Goal: Task Accomplishment & Management: Use online tool/utility

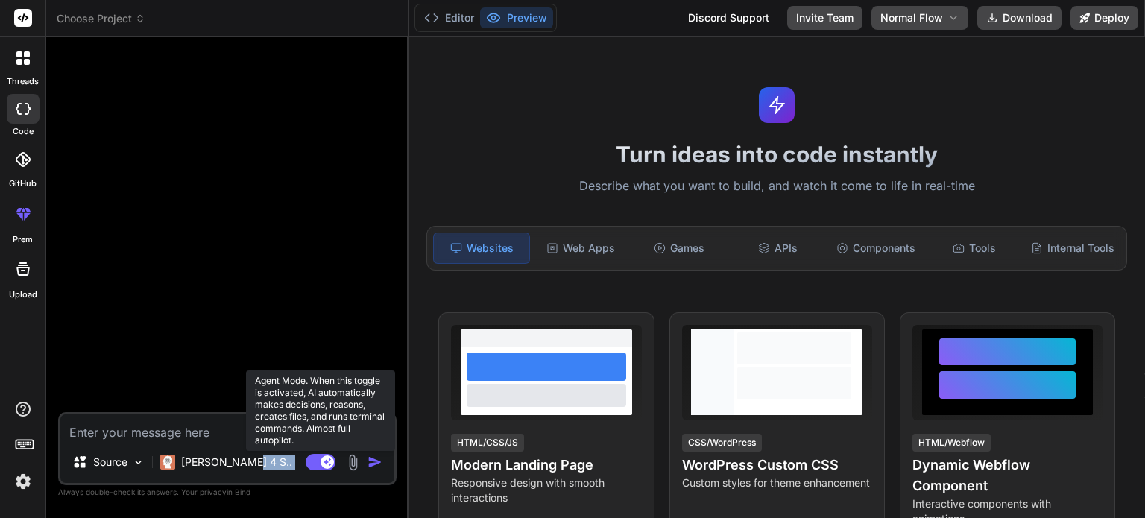
click at [318, 454] on div "Source Claude 4 S.. Agent Mode. When this toggle is activated, AI automatically…" at bounding box center [227, 448] width 339 height 73
click at [318, 454] on rect at bounding box center [321, 462] width 30 height 16
type textarea "x"
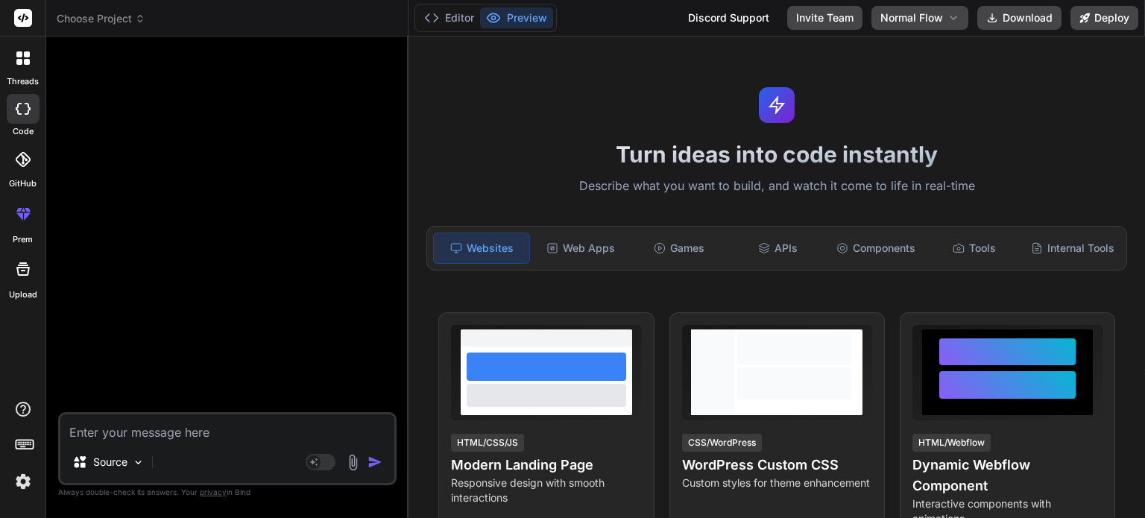
click at [259, 441] on textarea at bounding box center [227, 428] width 334 height 27
type textarea "c"
type textarea "x"
type textarea "cr"
type textarea "x"
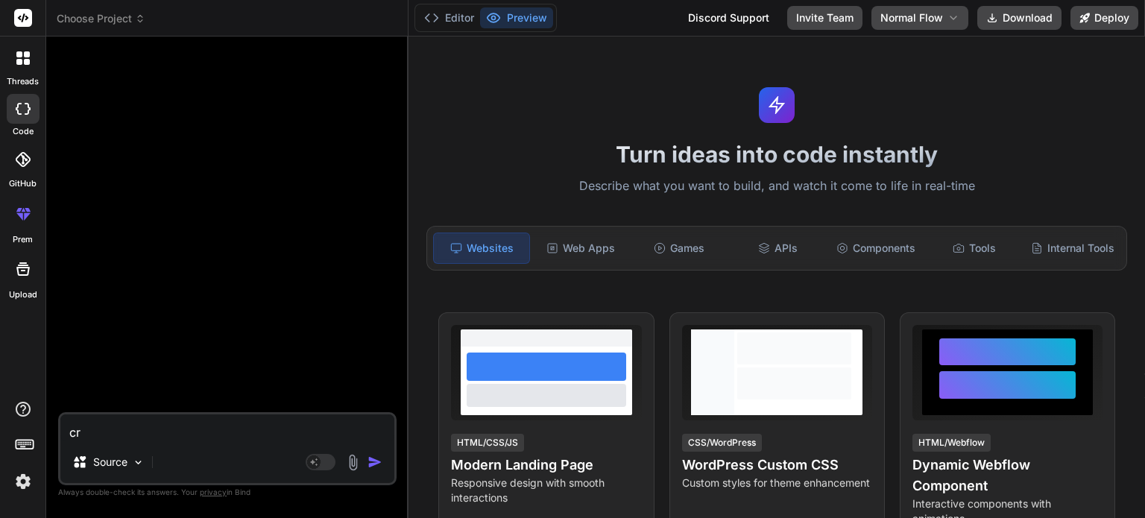
type textarea "cre"
type textarea "x"
type textarea "crea"
type textarea "x"
type textarea "creat"
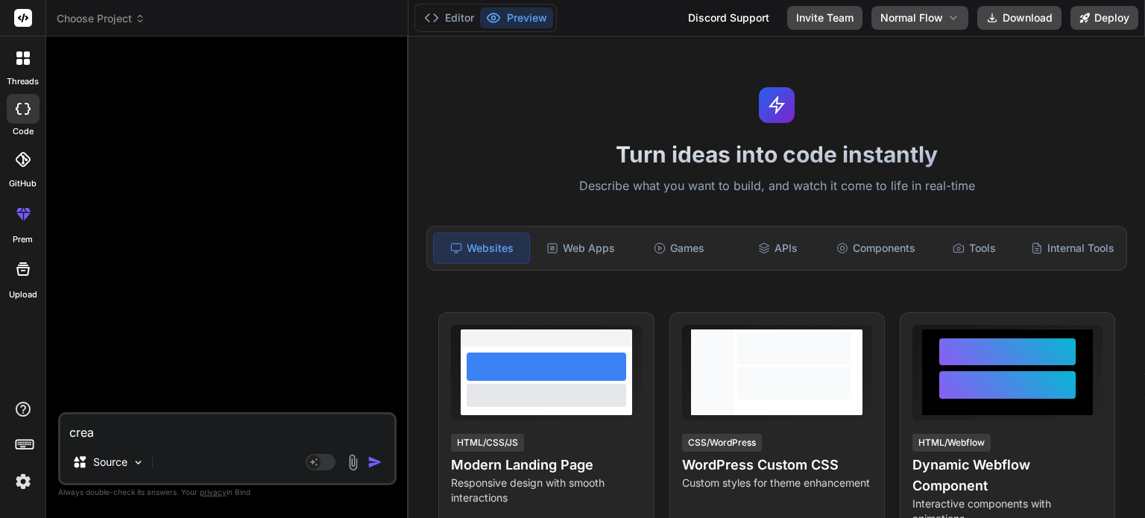
type textarea "x"
type textarea "create"
type textarea "x"
type textarea "create"
type textarea "x"
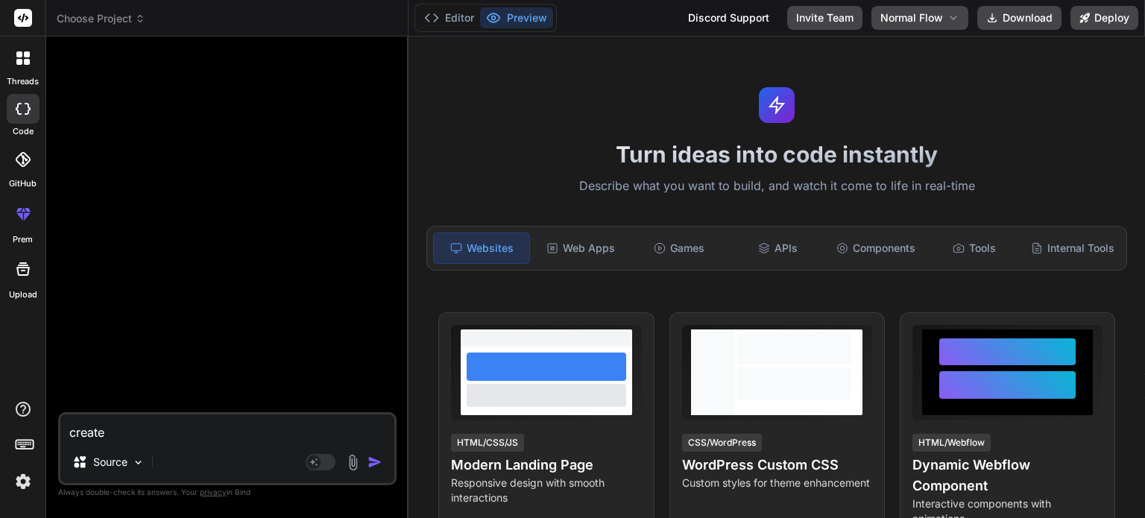
type textarea "create a"
type textarea "x"
type textarea "create a"
type textarea "x"
type textarea "create a s"
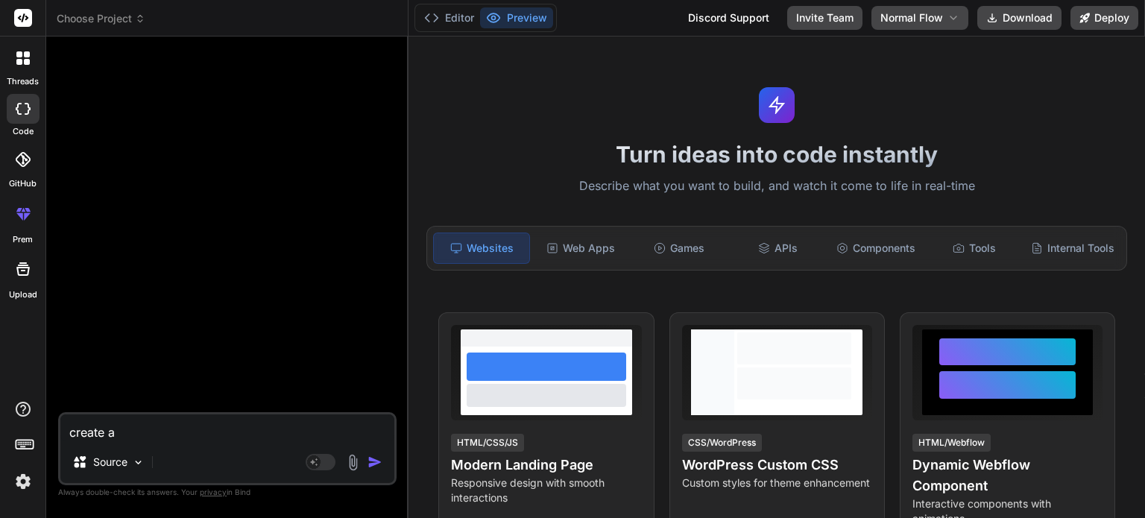
type textarea "x"
type textarea "create a si"
type textarea "x"
type textarea "create a sim"
type textarea "x"
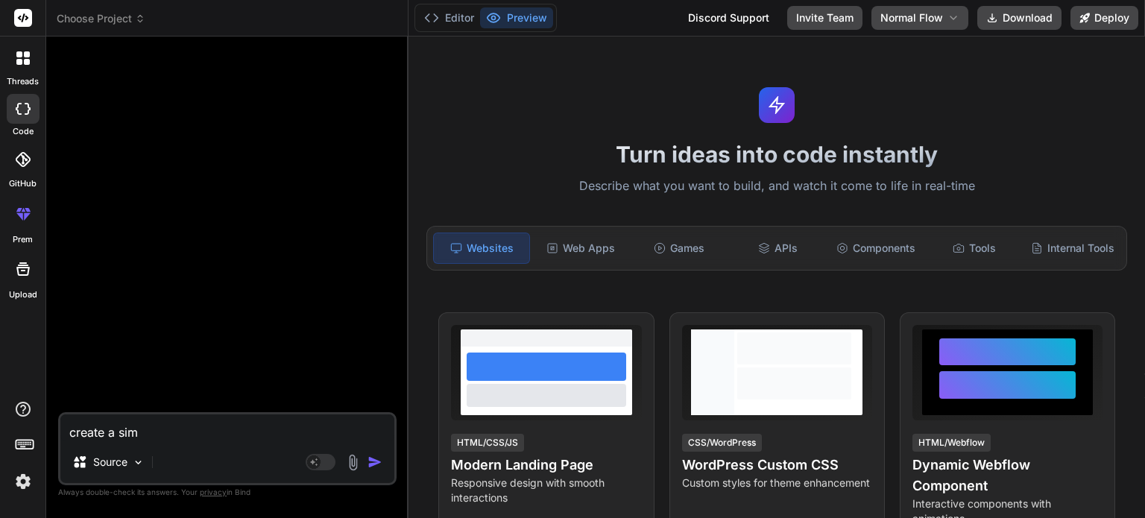
type textarea "create a simp"
type textarea "x"
type textarea "create a simpl"
type textarea "x"
type textarea "create a simple"
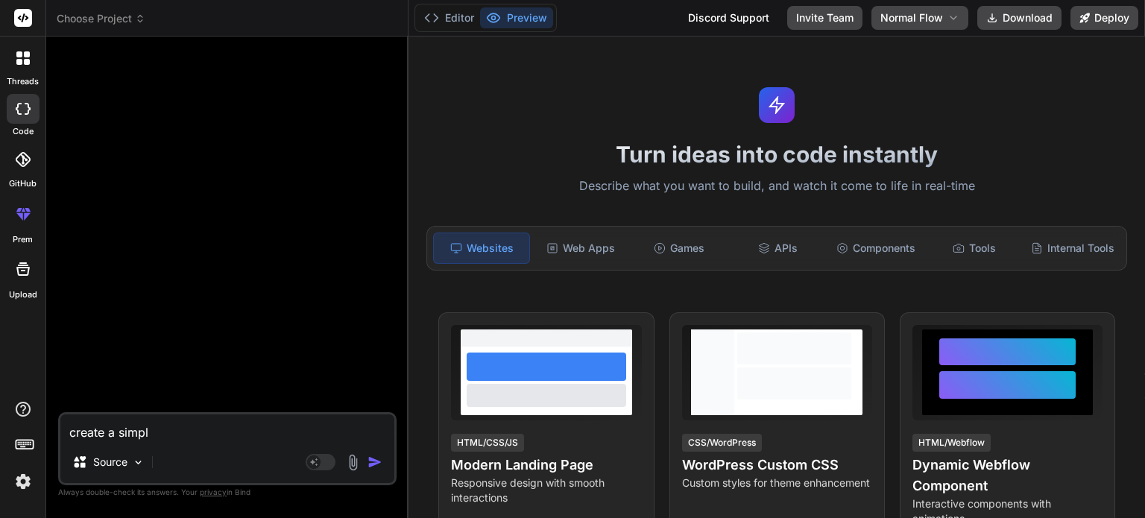
type textarea "x"
type textarea "create a simple"
type textarea "x"
type textarea "create a simple t"
type textarea "x"
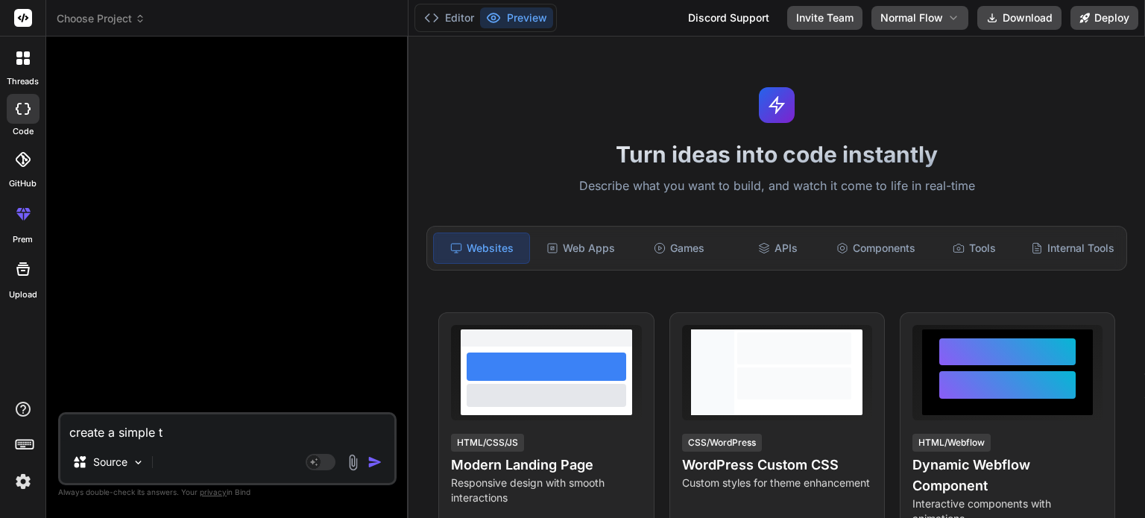
type textarea "create a simple to"
type textarea "x"
type textarea "create a simple [PERSON_NAME]"
type textarea "x"
type textarea "create a simple todo"
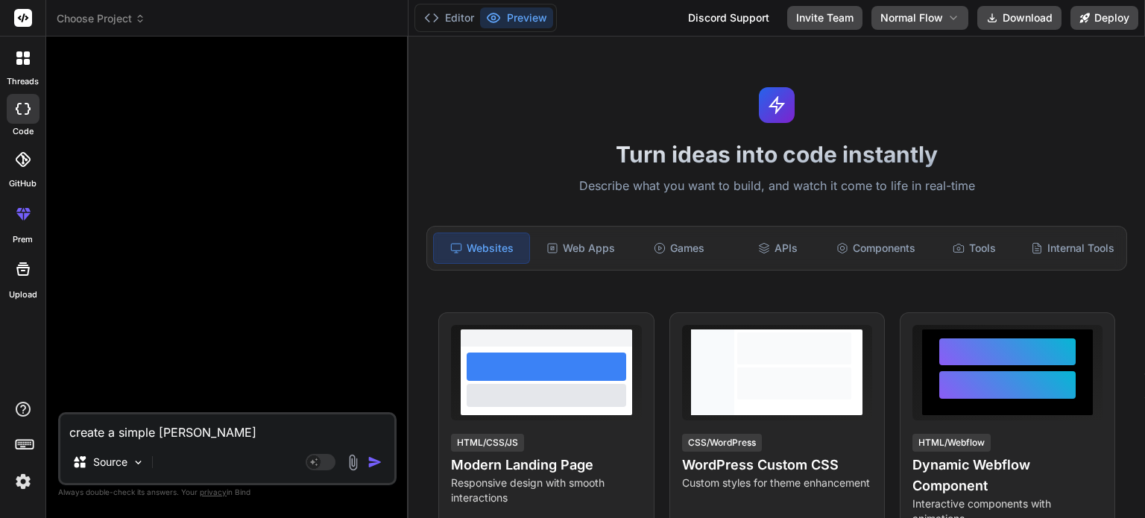
type textarea "x"
type textarea "create a simple todo"
type textarea "x"
type textarea "create a simple todo a"
type textarea "x"
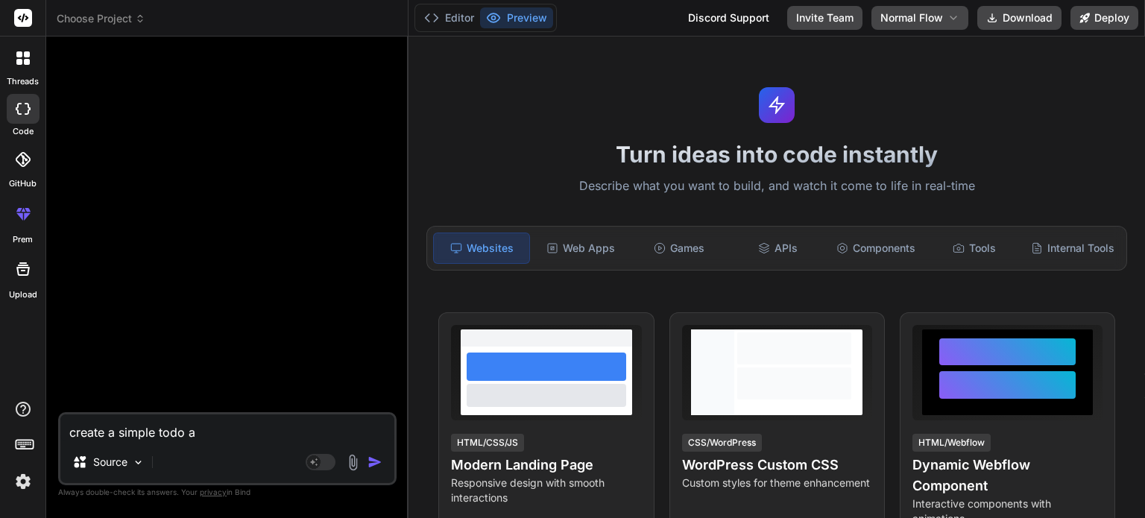
type textarea "create a simple todo ap"
type textarea "x"
type textarea "create a simple todo app"
type textarea "x"
type textarea "create a simple todo app"
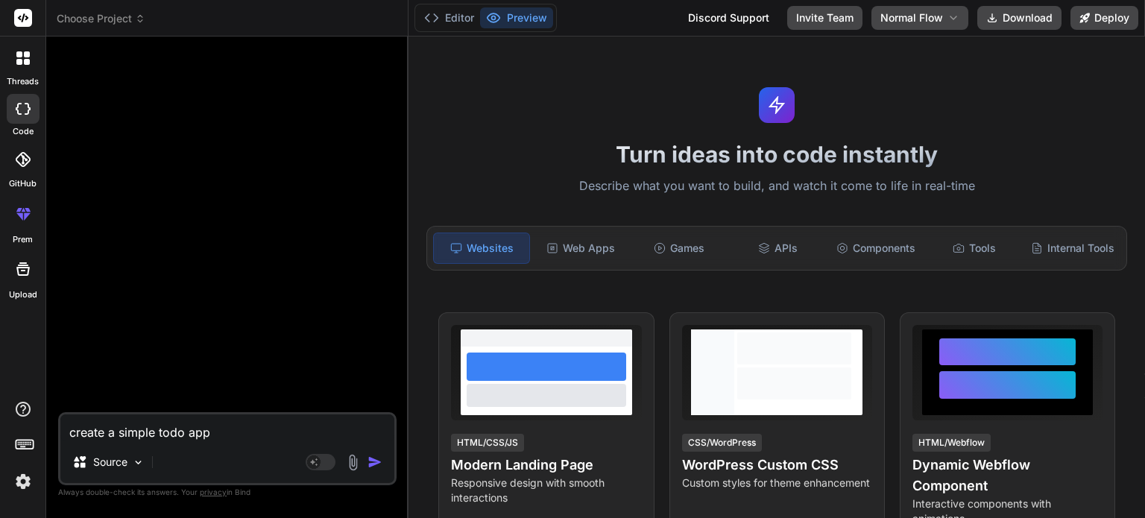
type textarea "x"
type textarea "create a simple todo app i"
type textarea "x"
type textarea "create a simple todo app in"
type textarea "x"
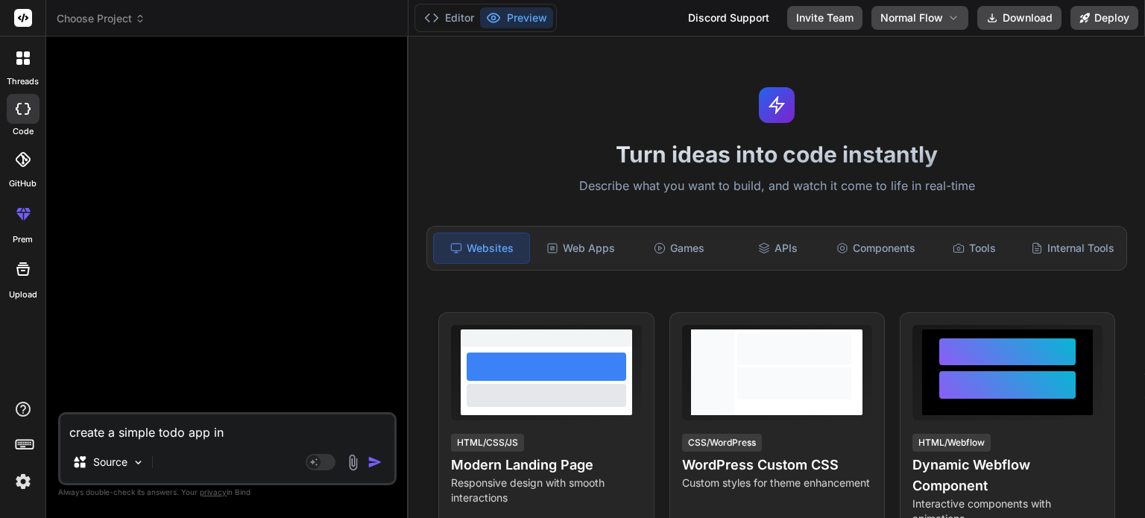
type textarea "create a simple todo app in"
type textarea "x"
type textarea "create a simple todo app in r"
type textarea "x"
type textarea "create a simple todo app in re"
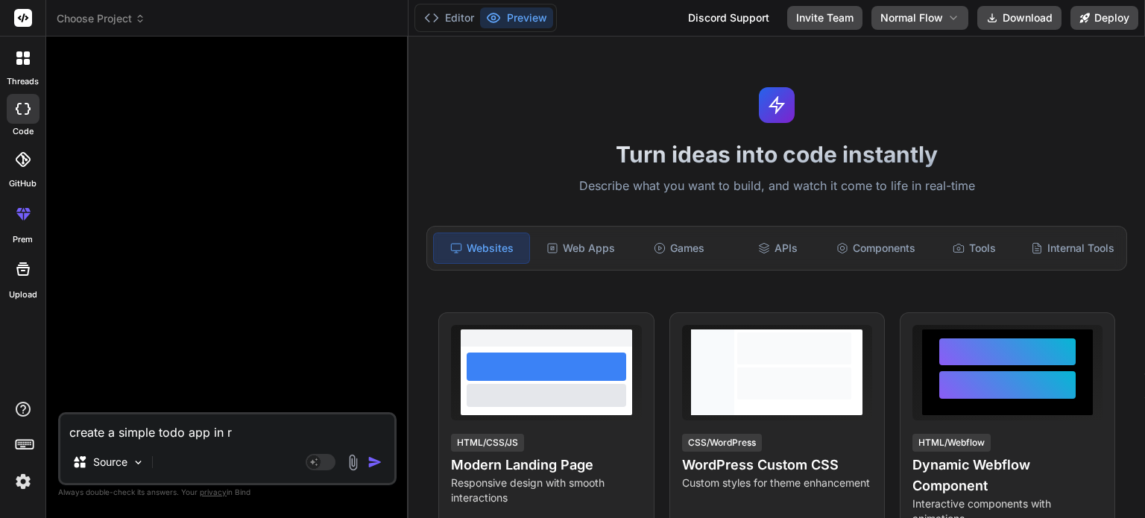
type textarea "x"
type textarea "create a simple todo app in rea"
type textarea "x"
type textarea "create a simple todo app in reac"
type textarea "x"
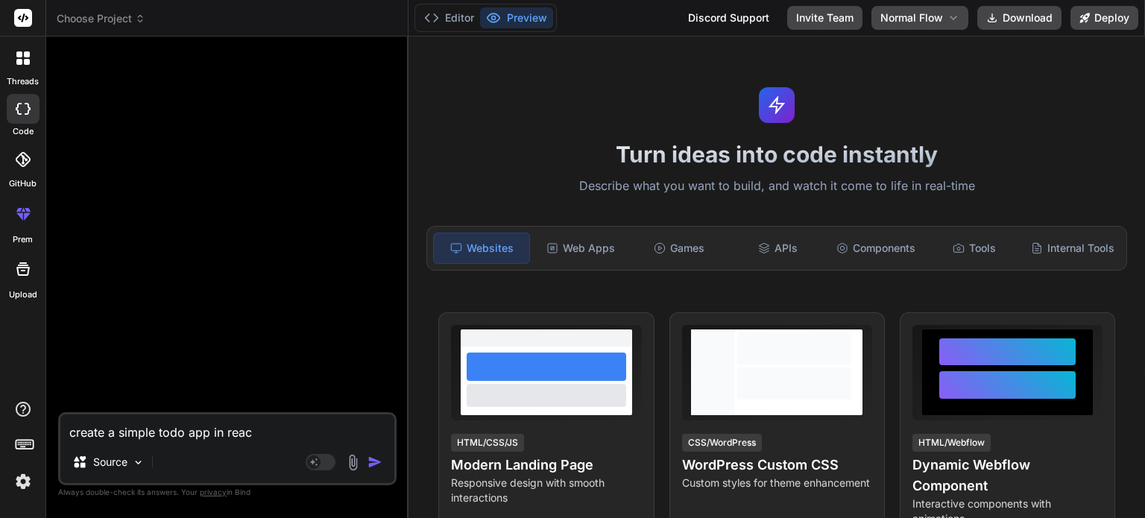
type textarea "create a simple todo app in react"
type textarea "x"
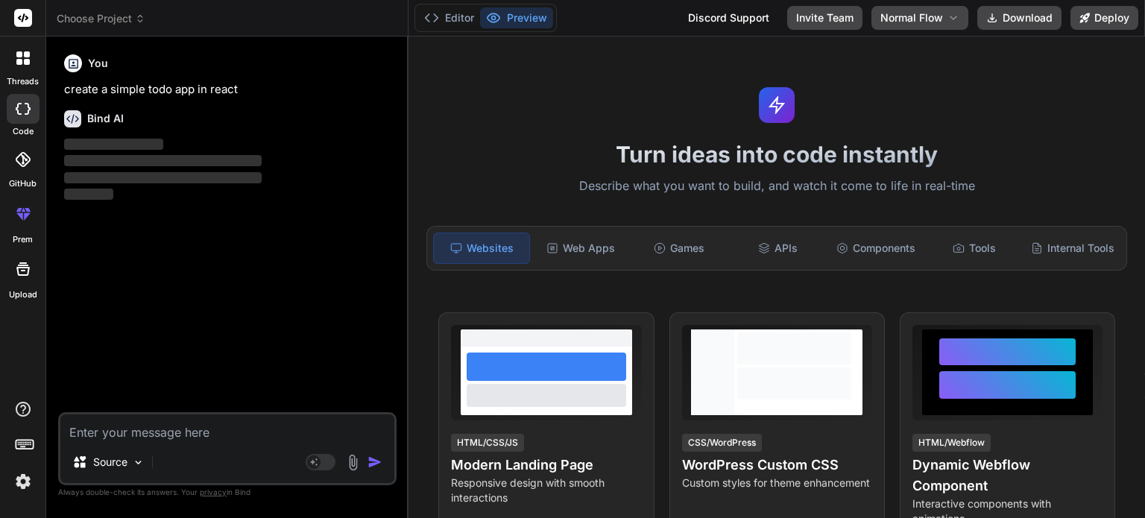
type textarea "x"
